Goal: Task Accomplishment & Management: Complete application form

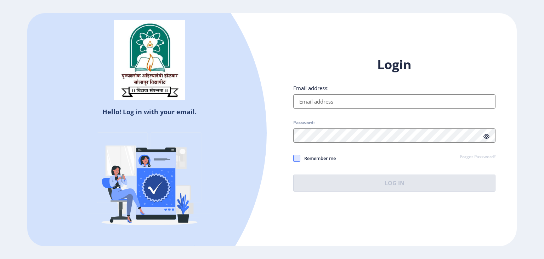
click at [296, 157] on span at bounding box center [296, 157] width 7 height 7
click at [294, 158] on input "Remember me" at bounding box center [293, 158] width 0 height 0
checkbox input "true"
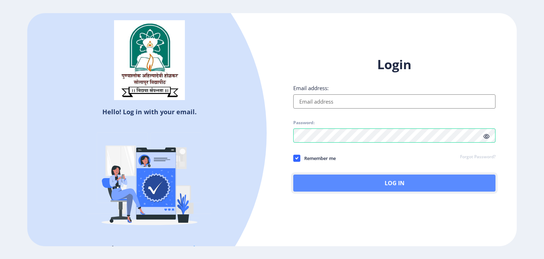
click at [384, 179] on button "Log In" at bounding box center [394, 182] width 202 height 17
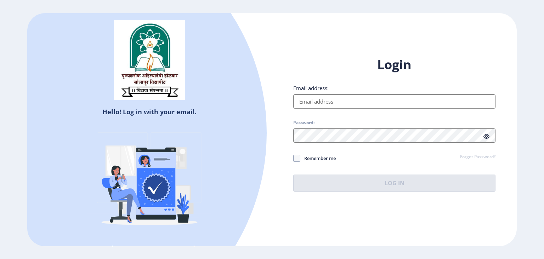
type input "[EMAIL_ADDRESS][DOMAIN_NAME]"
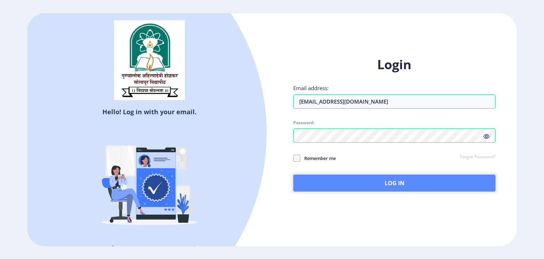
click at [402, 181] on button "Log In" at bounding box center [394, 182] width 202 height 17
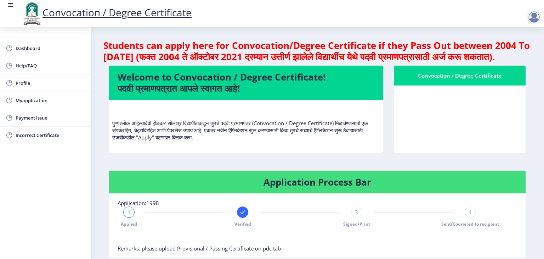
click at [299, 227] on div "1 Applied Verified 3 Signed/Print 4 Sent/Couriered to recipient" at bounding box center [300, 216] width 364 height 21
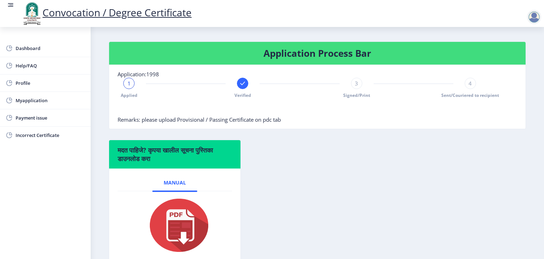
scroll to position [128, 0]
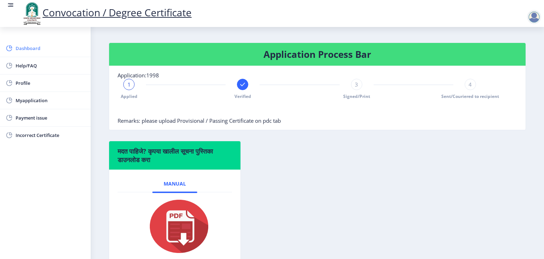
click at [27, 47] on span "Dashboard" at bounding box center [50, 48] width 69 height 9
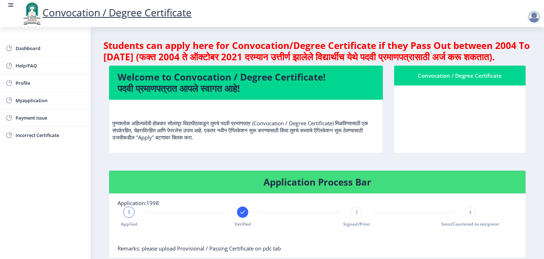
click at [315, 120] on p "पुण्यश्लोक अहिल्यादेवी होळकर सोलापूर विद्यापीठाकडून तुमचे पदवी प्रमाणपत्र (Conv…" at bounding box center [245, 122] width 267 height 35
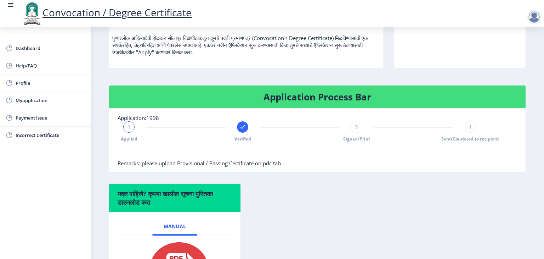
scroll to position [99, 0]
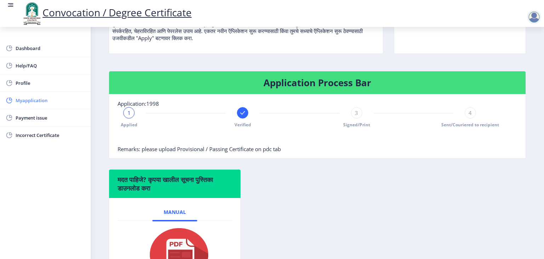
click at [35, 98] on span "Myapplication" at bounding box center [50, 100] width 69 height 9
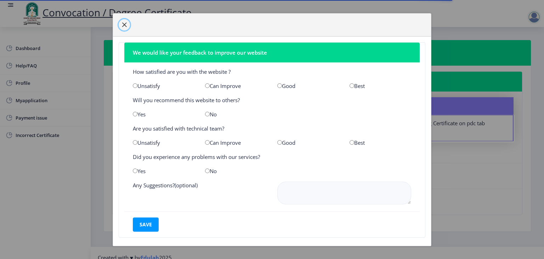
click at [125, 26] on span "button" at bounding box center [124, 25] width 6 height 6
